Goal: Task Accomplishment & Management: Complete application form

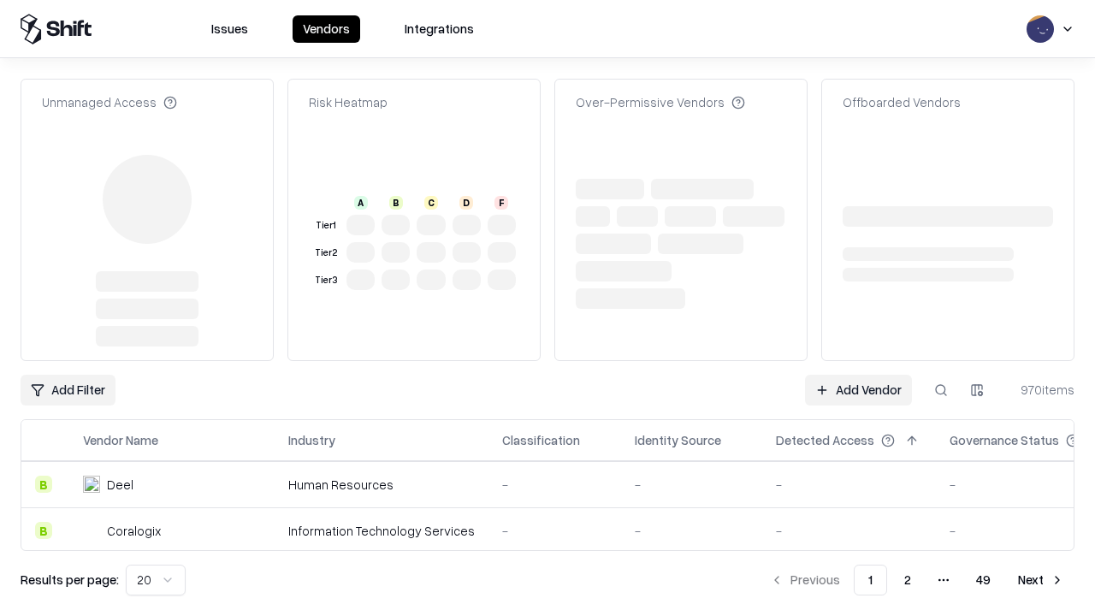
click at [858, 375] on link "Add Vendor" at bounding box center [858, 390] width 107 height 31
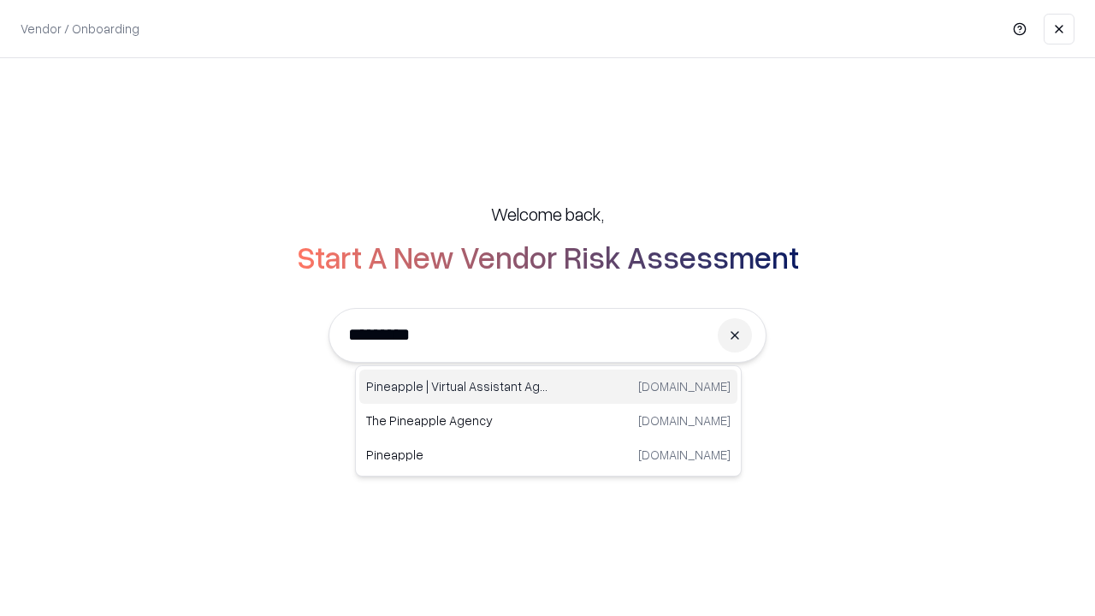
click at [548, 387] on div "Pineapple | Virtual Assistant Agency [DOMAIN_NAME]" at bounding box center [548, 386] width 378 height 34
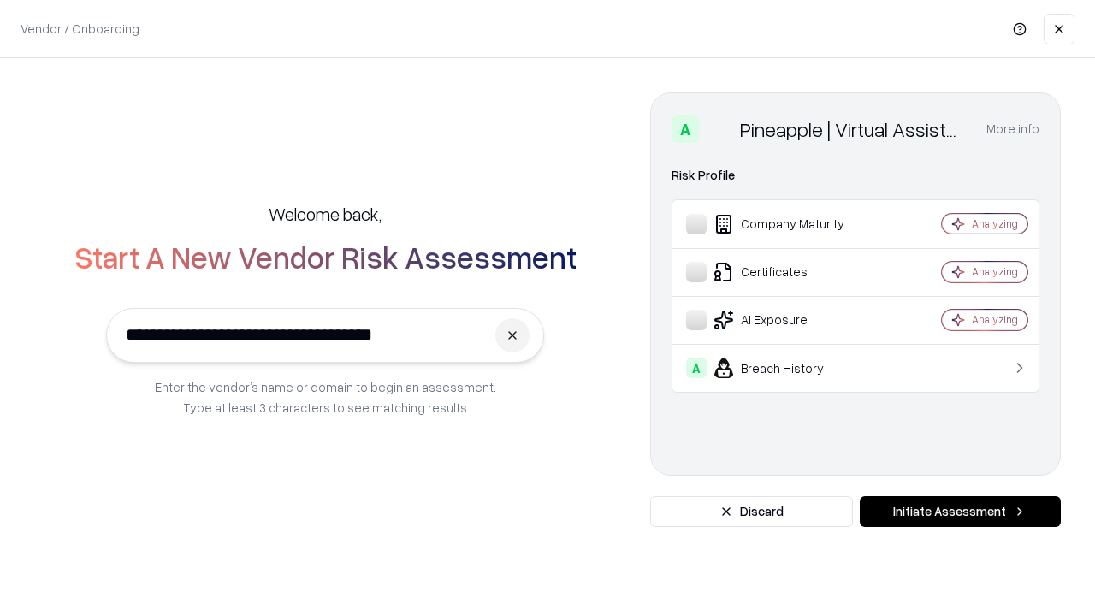
type input "**********"
click at [960, 511] on button "Initiate Assessment" at bounding box center [959, 511] width 201 height 31
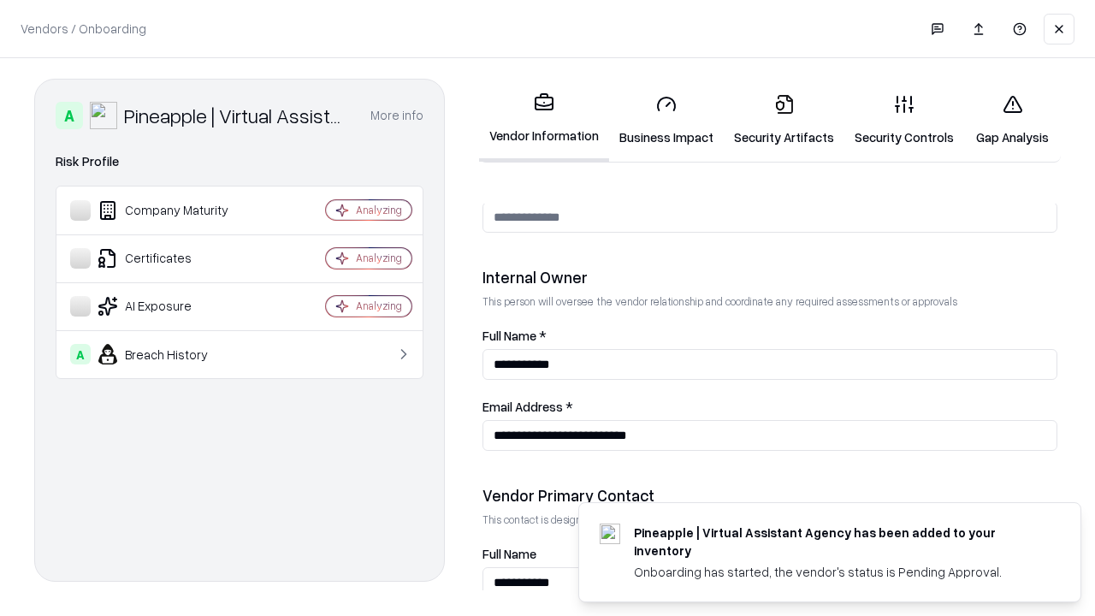
scroll to position [886, 0]
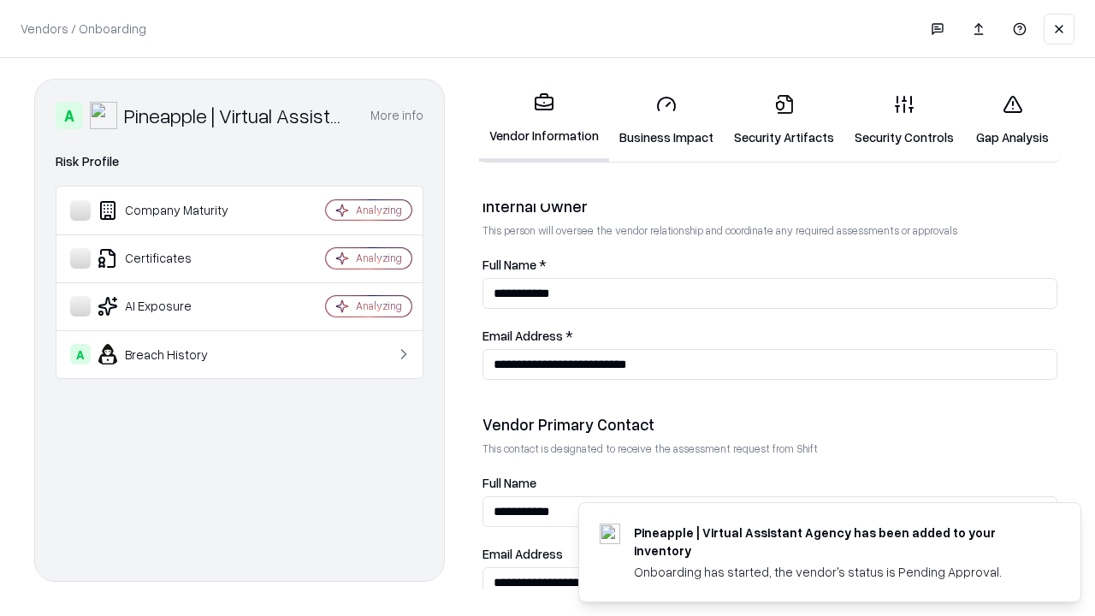
click at [783, 120] on link "Security Artifacts" at bounding box center [783, 120] width 121 height 80
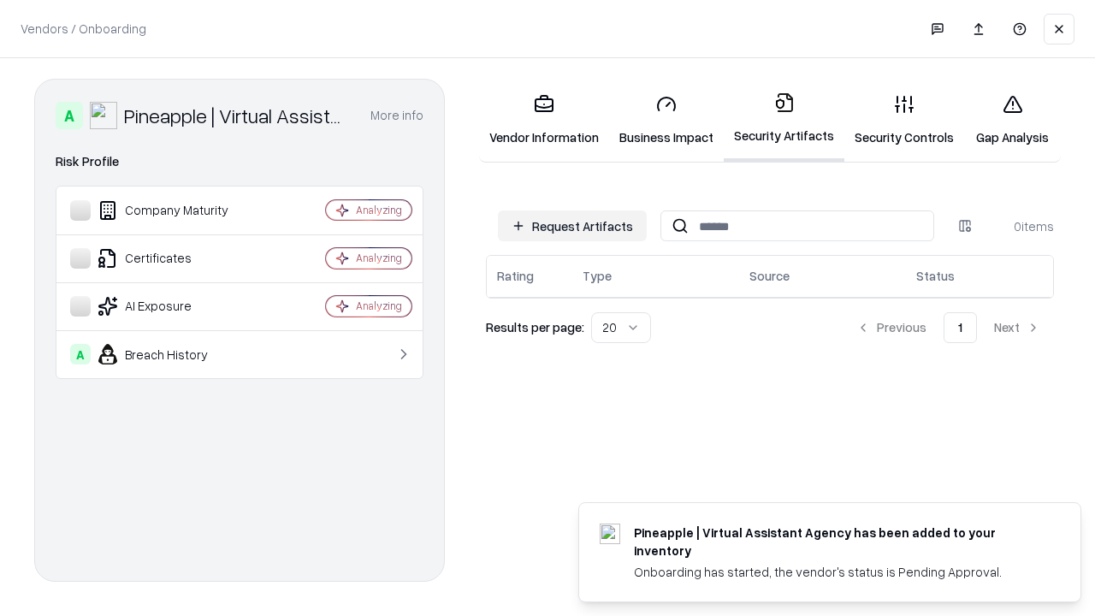
click at [572, 226] on button "Request Artifacts" at bounding box center [572, 225] width 149 height 31
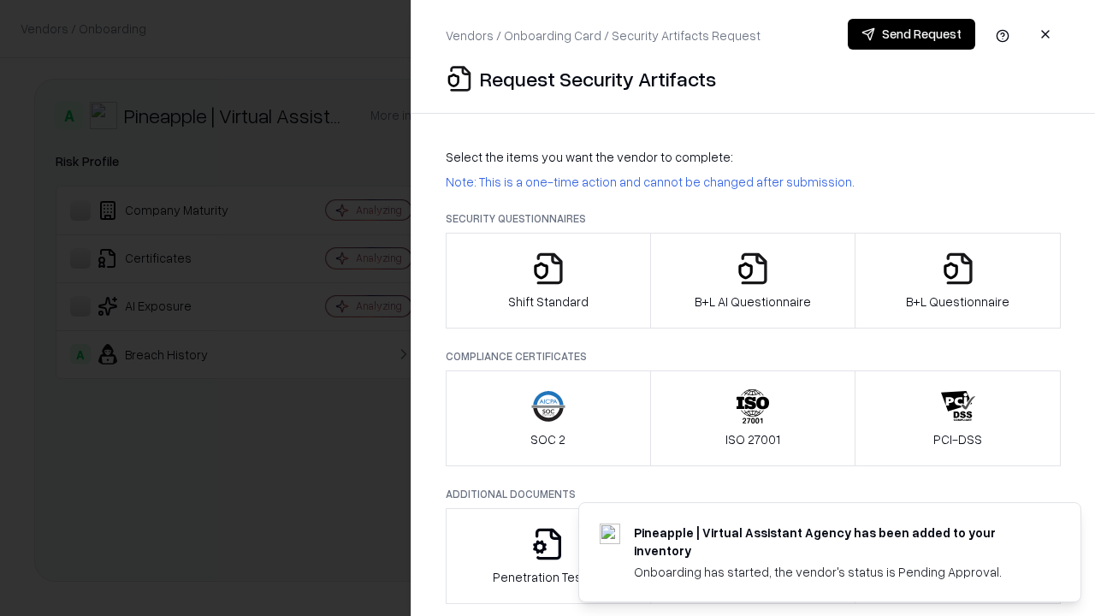
click at [957, 281] on icon "button" at bounding box center [958, 268] width 34 height 34
click at [752, 281] on icon "button" at bounding box center [752, 268] width 34 height 34
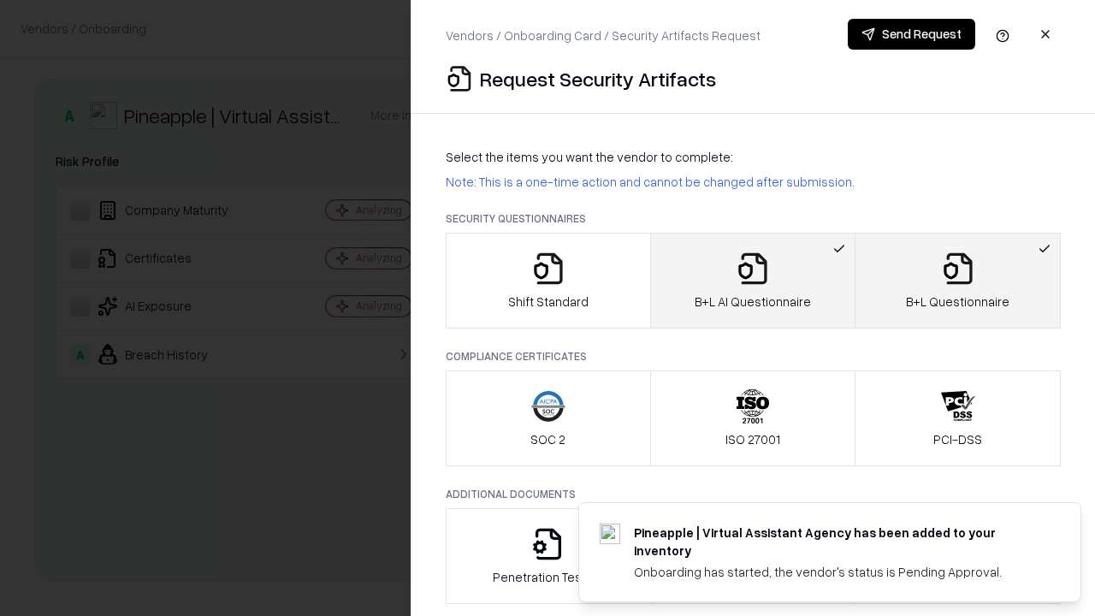
click at [911, 34] on button "Send Request" at bounding box center [910, 34] width 127 height 31
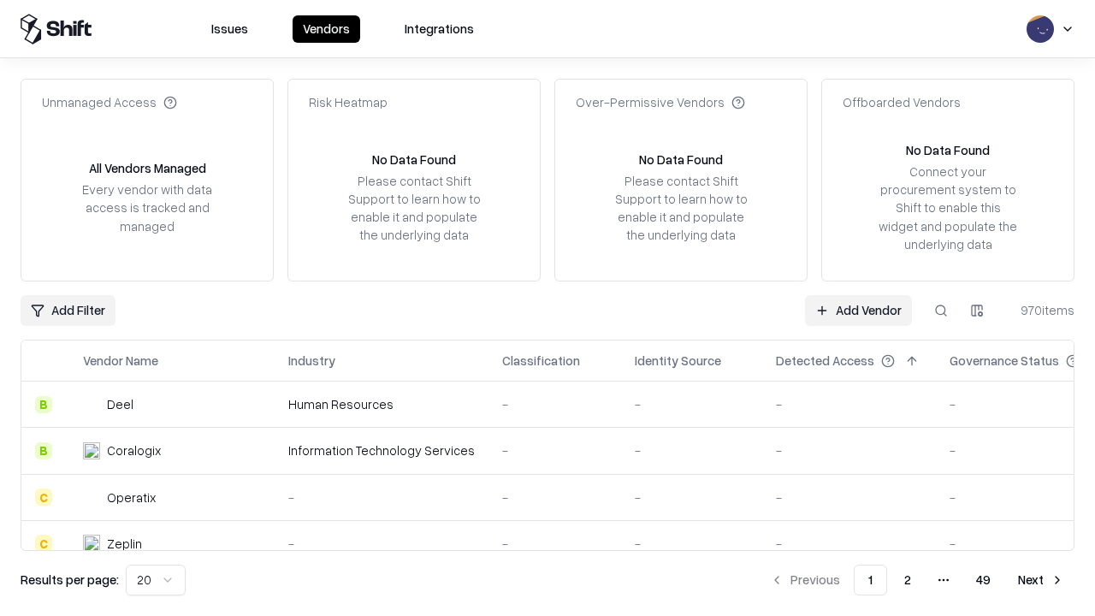
click at [941, 310] on button at bounding box center [940, 310] width 31 height 31
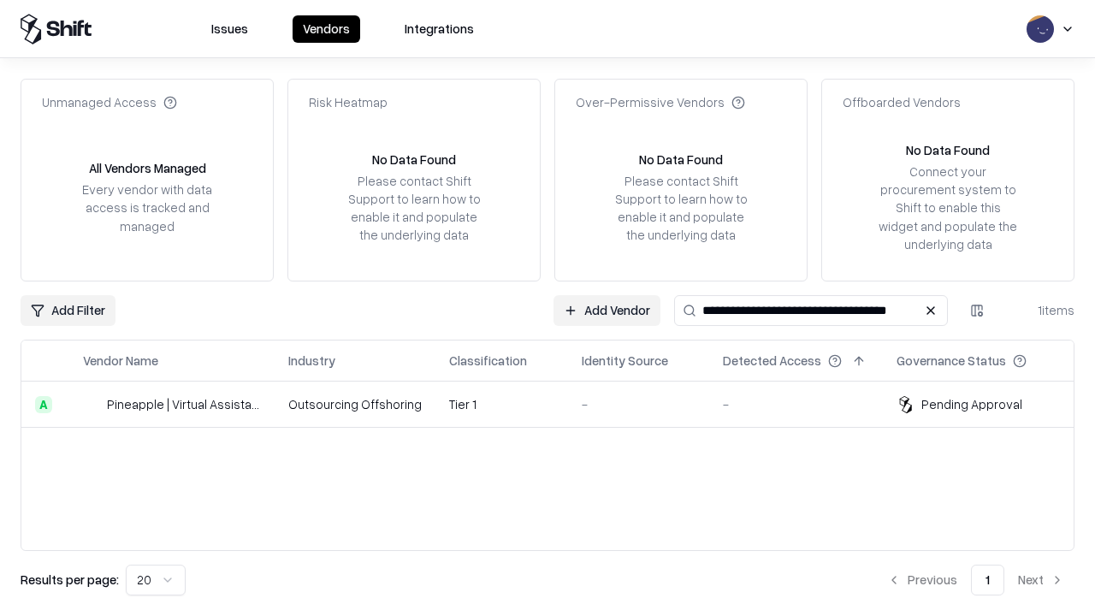
type input "**********"
click at [558, 404] on td "Tier 1" at bounding box center [501, 404] width 133 height 46
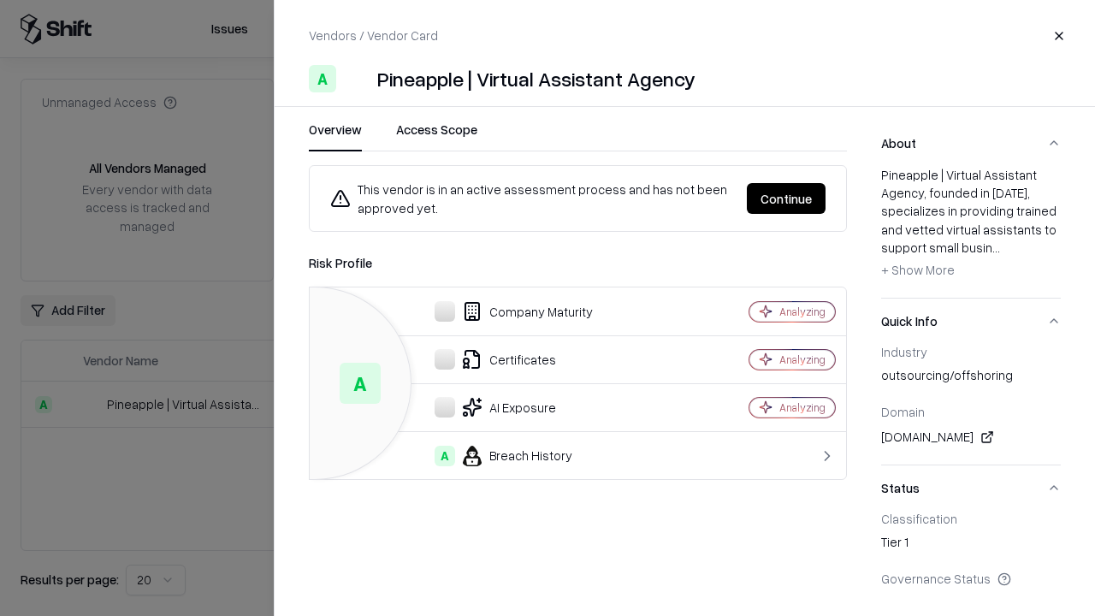
click at [786, 198] on button "Continue" at bounding box center [786, 198] width 79 height 31
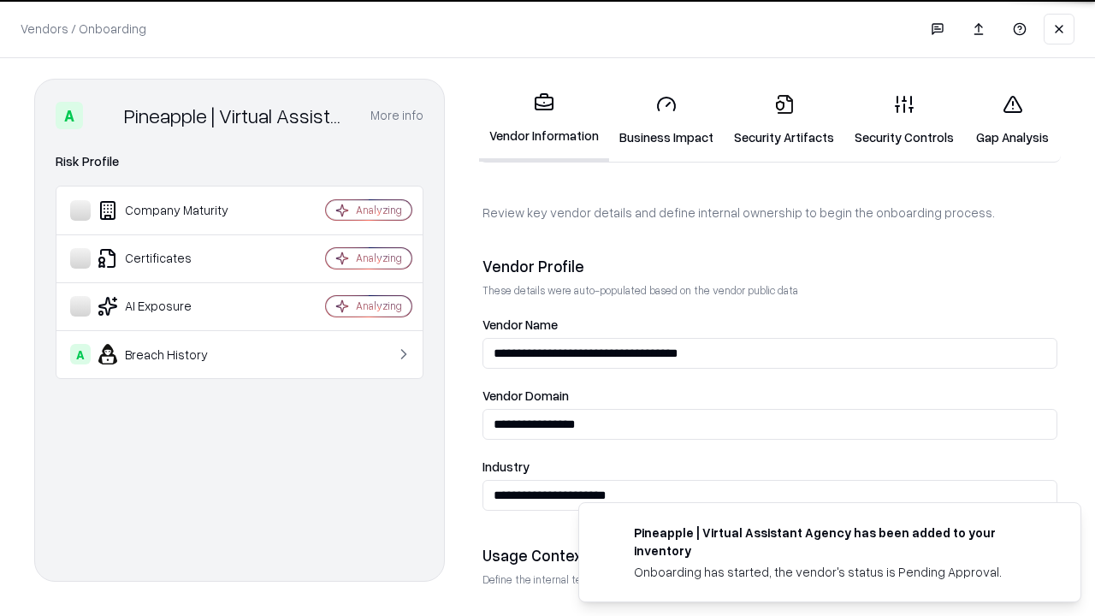
click at [783, 120] on link "Security Artifacts" at bounding box center [783, 120] width 121 height 80
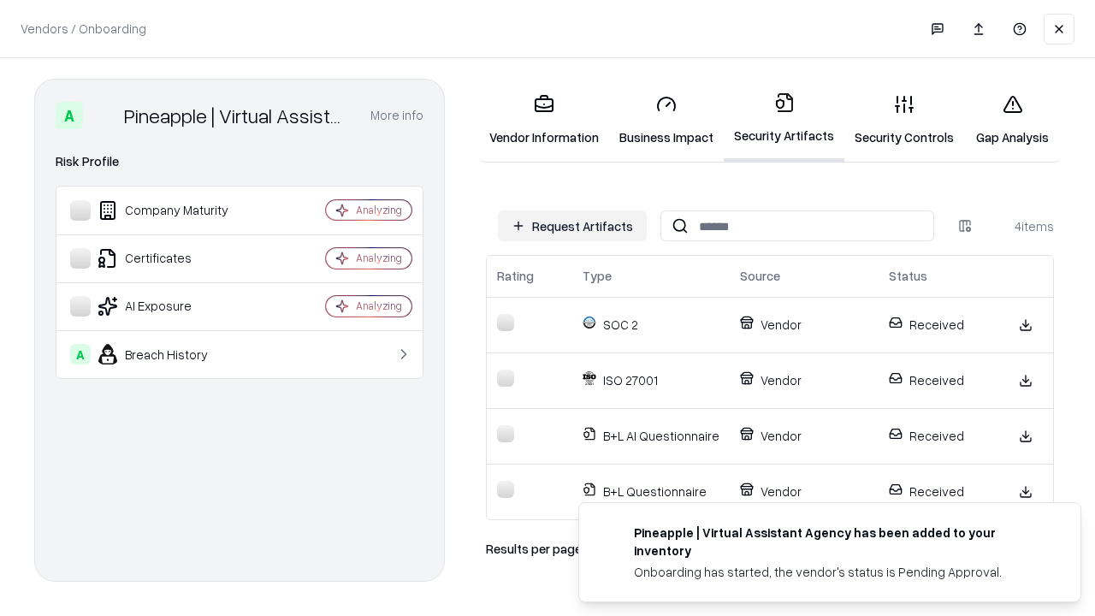
click at [1012, 120] on link "Gap Analysis" at bounding box center [1012, 120] width 97 height 80
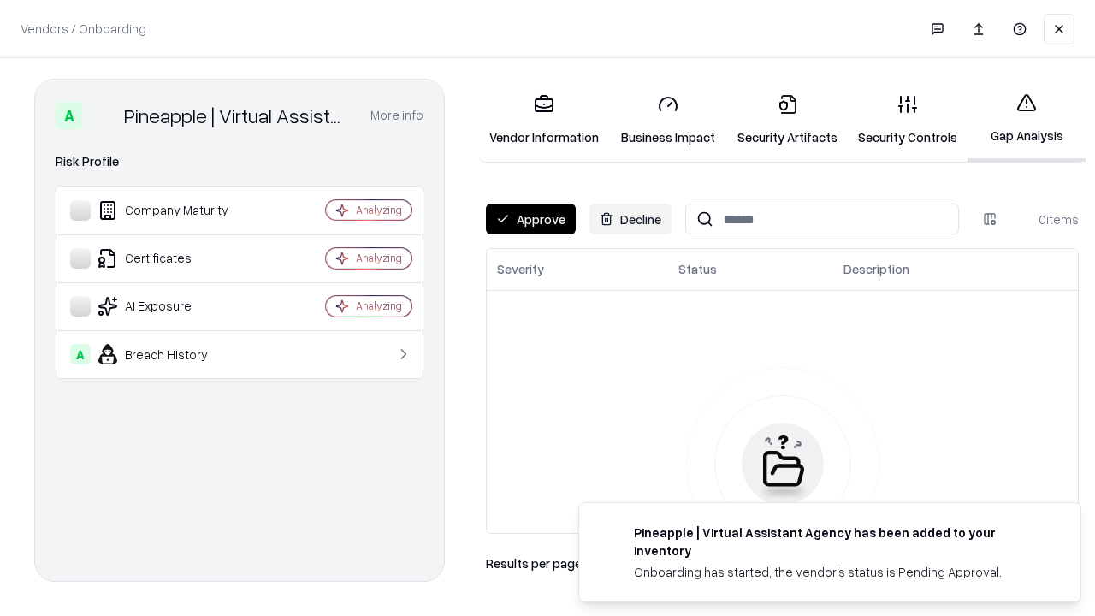
click at [530, 219] on button "Approve" at bounding box center [531, 219] width 90 height 31
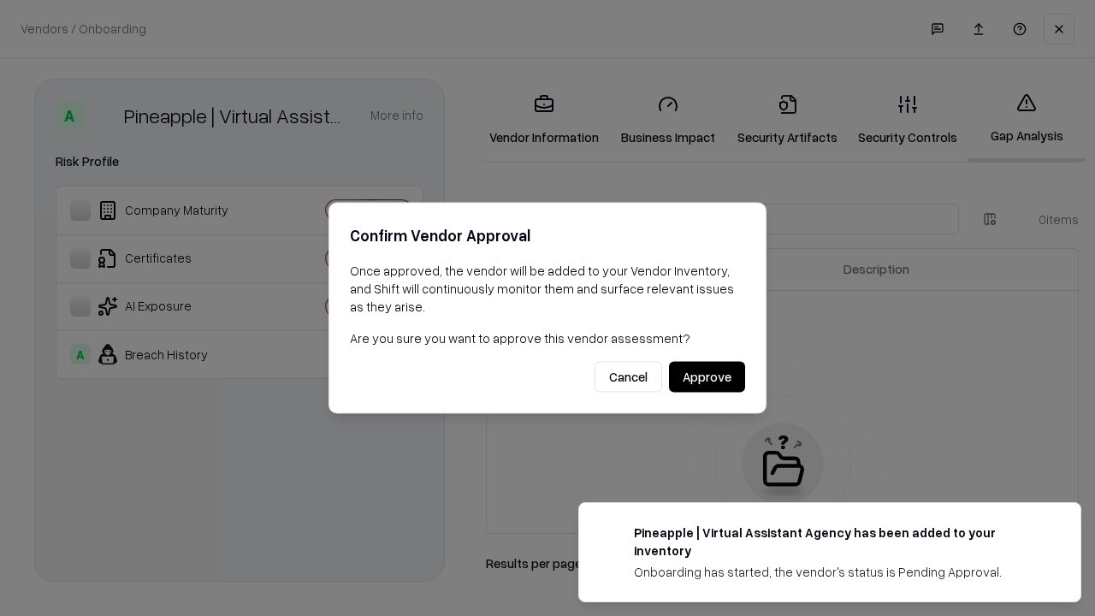
click at [706, 376] on button "Approve" at bounding box center [707, 377] width 76 height 31
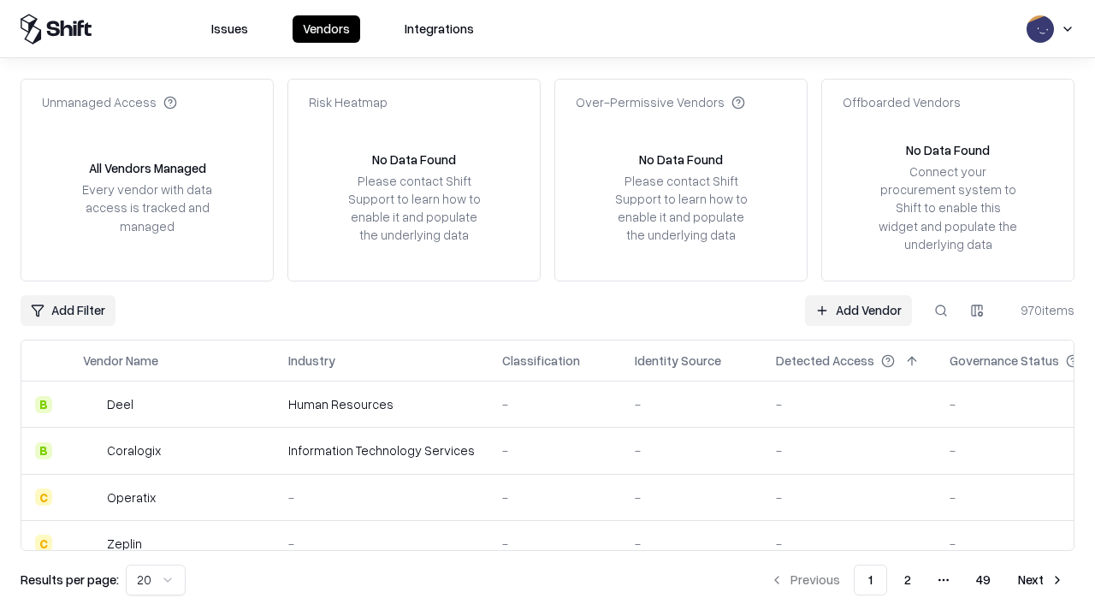
type input "**********"
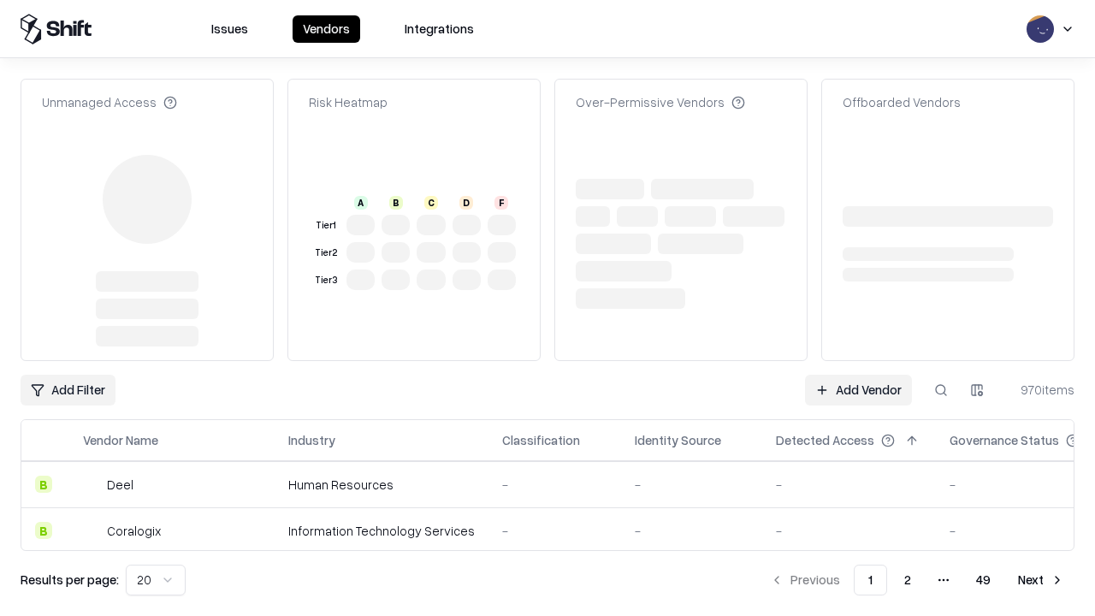
click at [858, 390] on link "Add Vendor" at bounding box center [858, 390] width 107 height 31
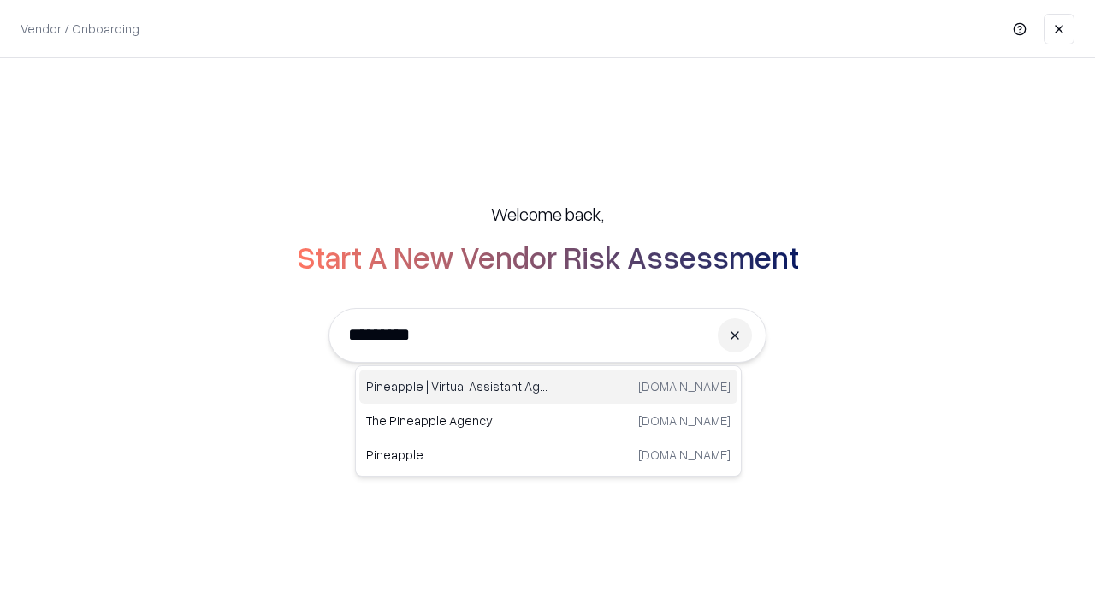
click at [548, 387] on div "Pineapple | Virtual Assistant Agency [DOMAIN_NAME]" at bounding box center [548, 386] width 378 height 34
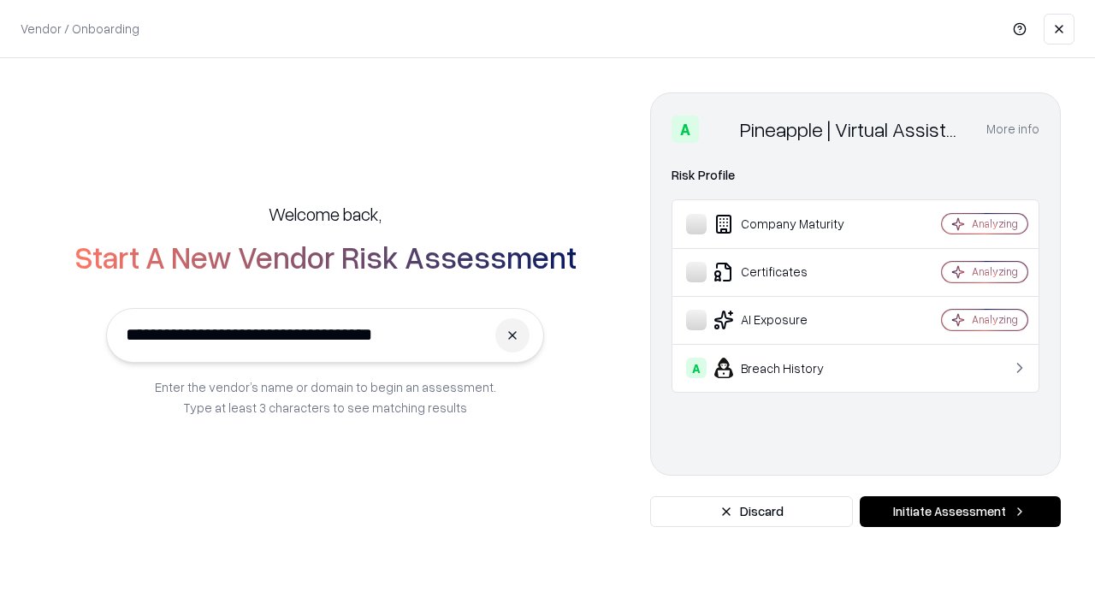
type input "**********"
click at [960, 511] on button "Initiate Assessment" at bounding box center [959, 511] width 201 height 31
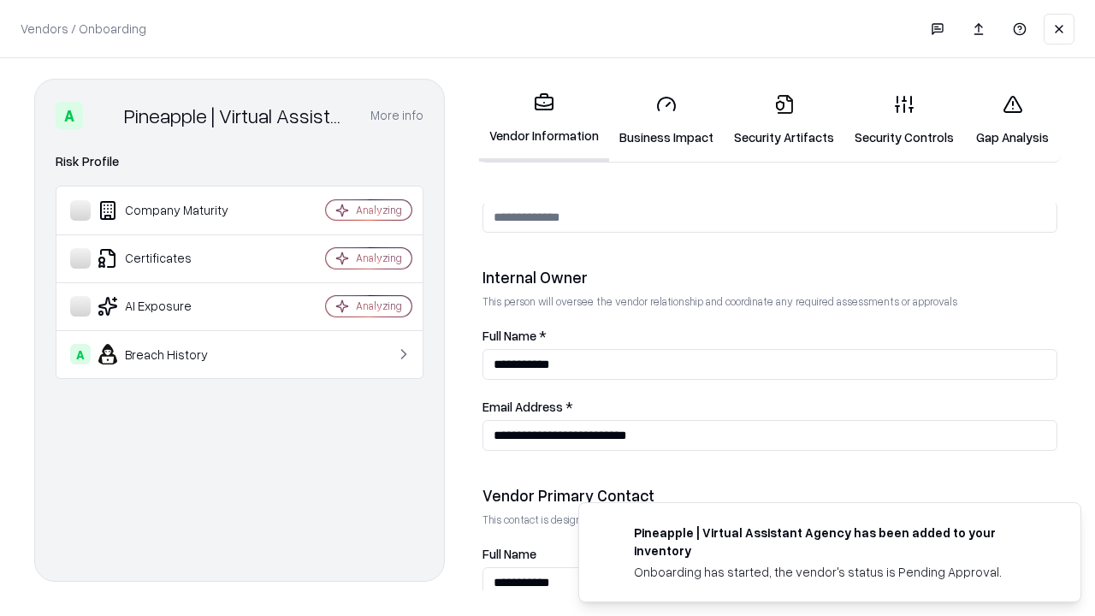
scroll to position [886, 0]
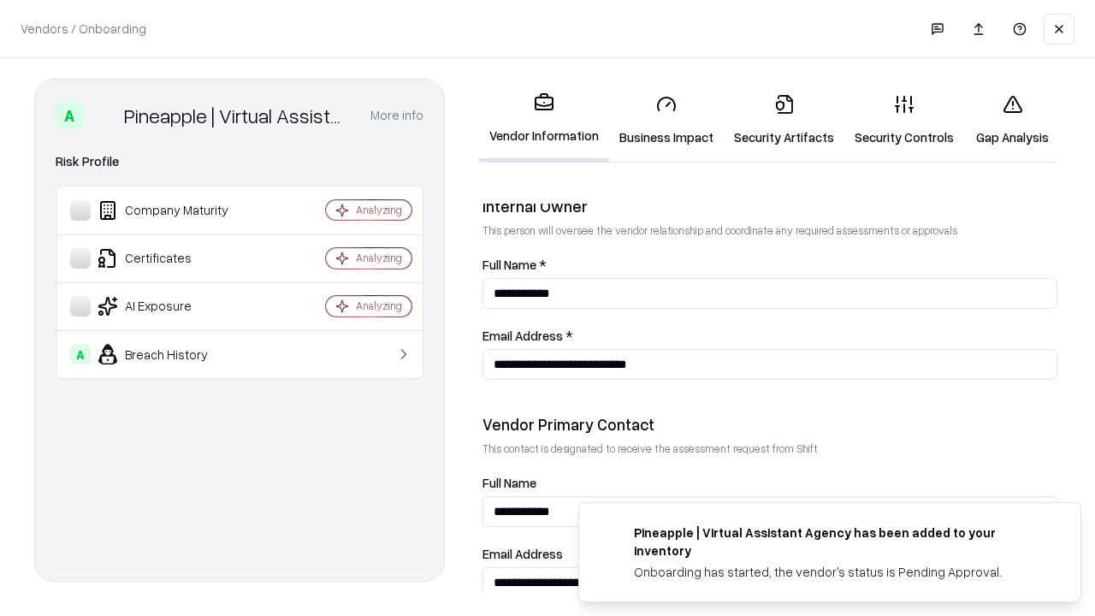
click at [1012, 120] on link "Gap Analysis" at bounding box center [1012, 120] width 97 height 80
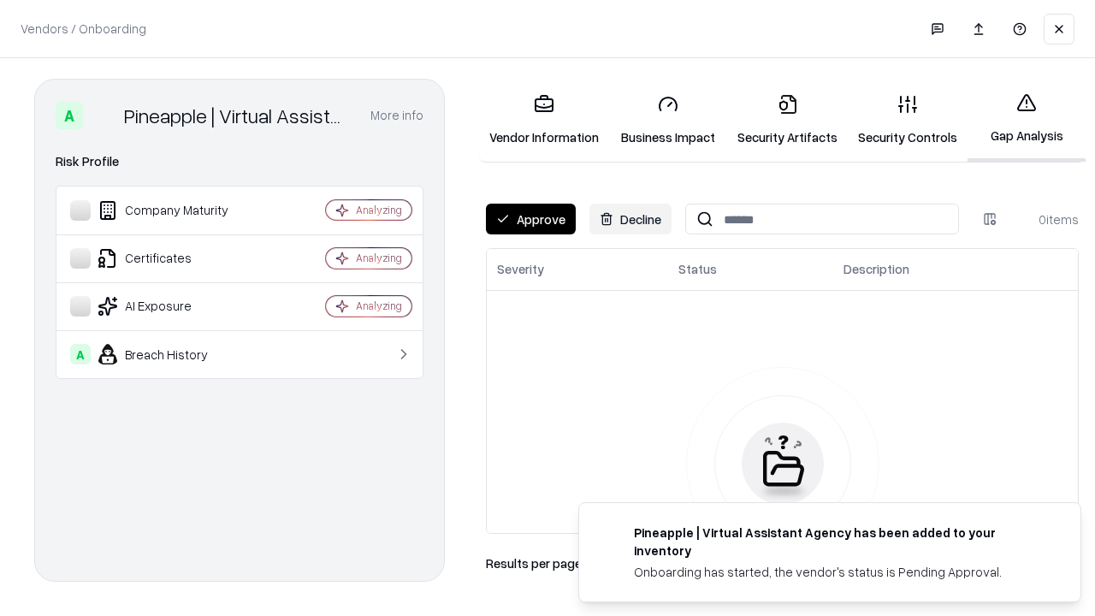
click at [530, 219] on button "Approve" at bounding box center [531, 219] width 90 height 31
